Goal: Task Accomplishment & Management: Use online tool/utility

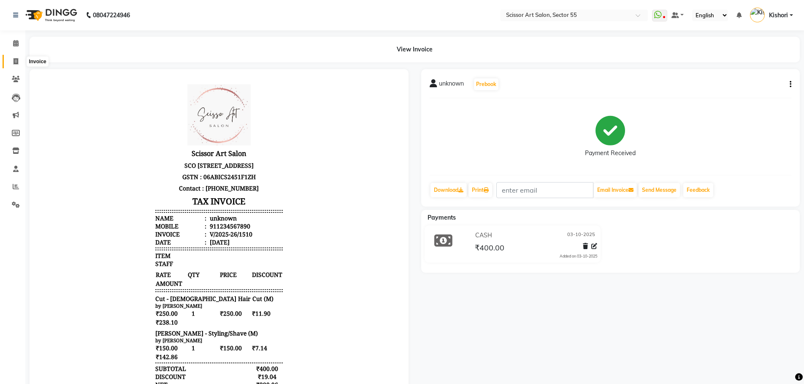
click at [17, 61] on icon at bounding box center [16, 61] width 5 height 6
select select "service"
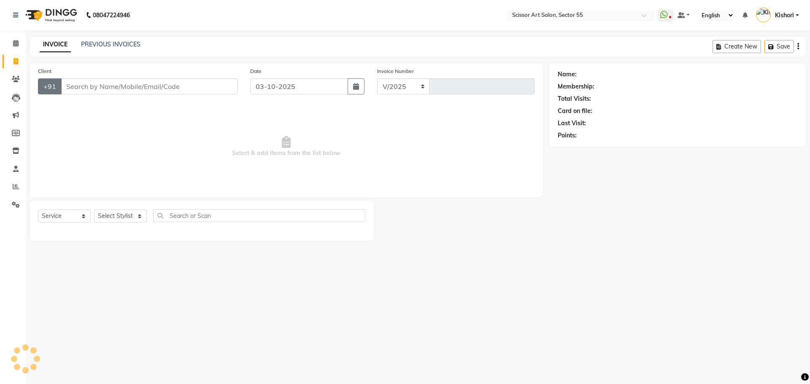
select select "4753"
type input "1511"
click at [127, 221] on select "Select Stylist [PERSON_NAME] ([DEMOGRAPHIC_DATA] hairdresser) [PERSON_NAME] [PE…" at bounding box center [138, 216] width 89 height 13
click at [127, 216] on select "Select Stylist [PERSON_NAME] ([DEMOGRAPHIC_DATA] hairdresser) [PERSON_NAME] [PE…" at bounding box center [138, 216] width 89 height 13
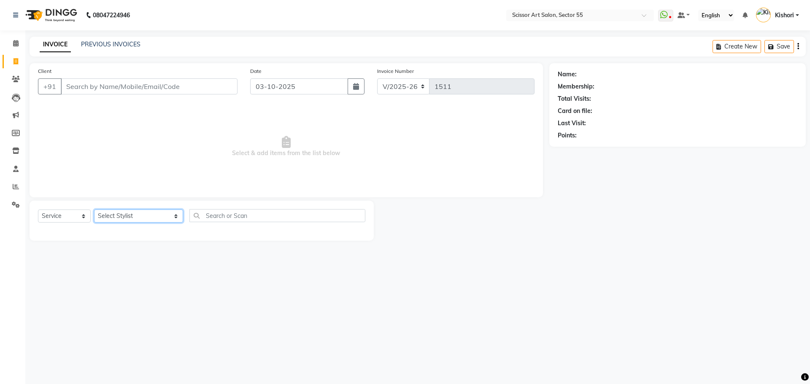
select select "90861"
click at [94, 210] on select "Select Stylist [PERSON_NAME] ([DEMOGRAPHIC_DATA] hairdresser) [PERSON_NAME] [PE…" at bounding box center [138, 216] width 89 height 13
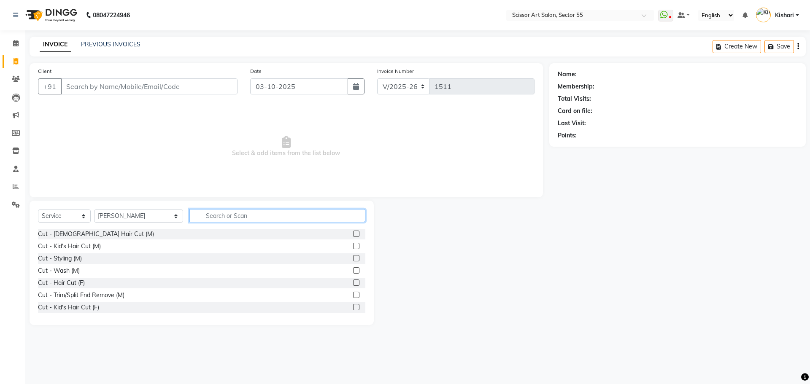
click at [214, 210] on input "text" at bounding box center [277, 215] width 176 height 13
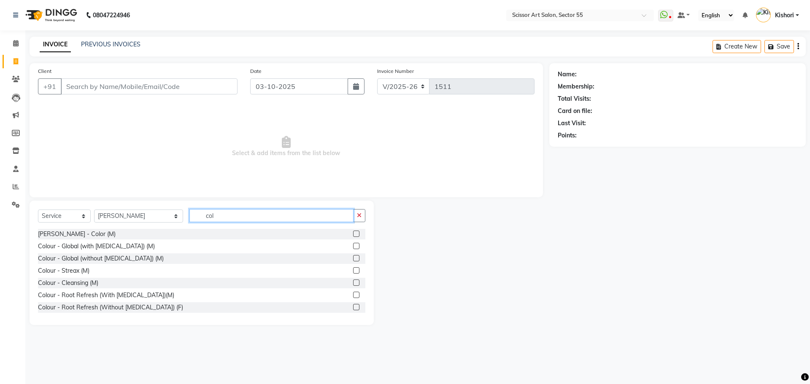
type input "col"
